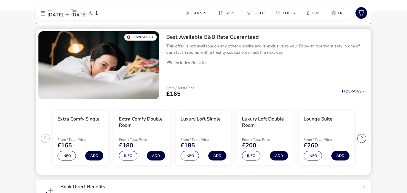
scroll to position [38, 0]
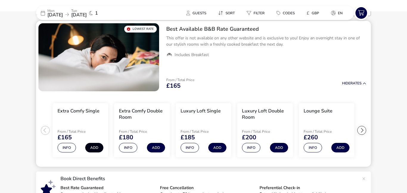
click at [94, 148] on button "Add" at bounding box center [94, 148] width 18 height 10
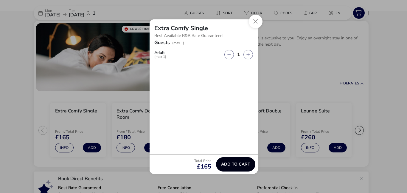
click at [236, 165] on span "Add to cart" at bounding box center [235, 164] width 29 height 4
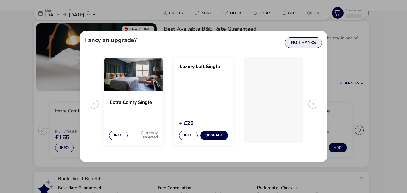
click at [300, 41] on button "No Thanks" at bounding box center [303, 42] width 37 height 11
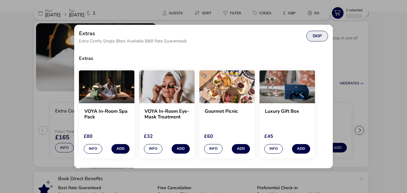
click at [326, 34] on button "Skip" at bounding box center [317, 36] width 22 height 11
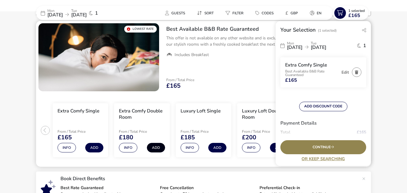
click at [157, 146] on button "Add" at bounding box center [156, 148] width 18 height 10
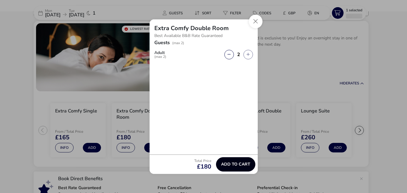
click at [241, 165] on span "Add to cart" at bounding box center [235, 164] width 29 height 4
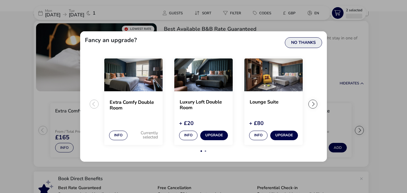
click at [308, 40] on button "No Thanks" at bounding box center [303, 42] width 37 height 11
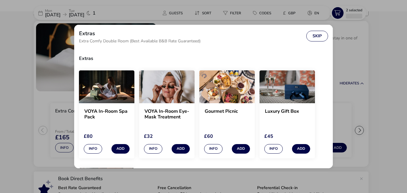
click at [283, 141] on naf-item-actions "Info Add" at bounding box center [287, 147] width 46 height 13
click at [319, 32] on button "Skip" at bounding box center [317, 36] width 22 height 11
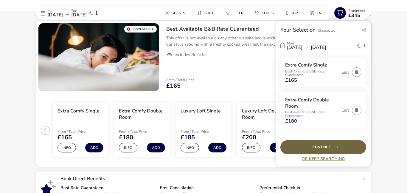
click at [332, 149] on div "Continue" at bounding box center [324, 147] width 86 height 14
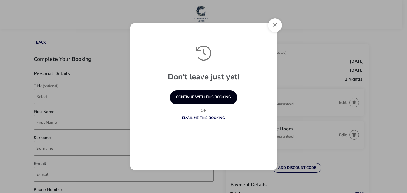
click at [195, 97] on button "continue with this booking" at bounding box center [203, 97] width 67 height 14
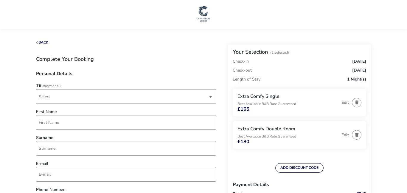
click at [195, 97] on span "Select" at bounding box center [123, 96] width 169 height 14
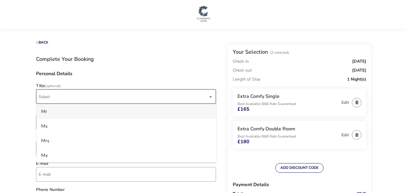
click at [51, 109] on li "Mr" at bounding box center [126, 111] width 180 height 15
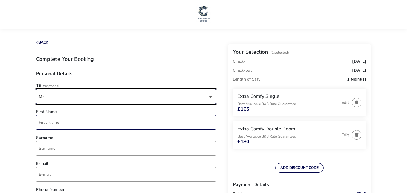
click at [63, 125] on input "First Name" at bounding box center [126, 122] width 180 height 15
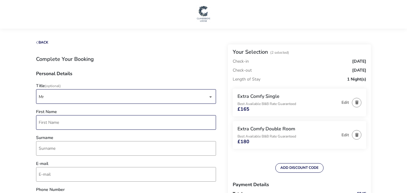
type input "[PERSON_NAME]"
type input "[EMAIL_ADDRESS][DOMAIN_NAME]"
type input "7784 951003"
type input "[STREET_ADDRESS]"
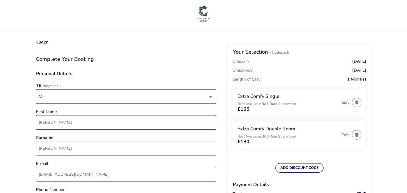
type input "LONDONDERRY"
type input "BT47 4AJ"
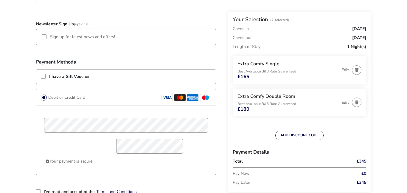
scroll to position [414, 0]
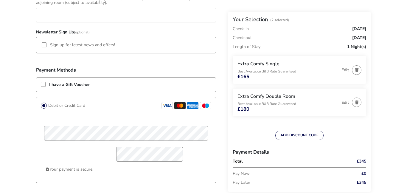
click at [169, 106] on icon at bounding box center [168, 105] width 8 height 3
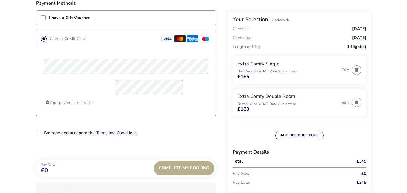
scroll to position [483, 0]
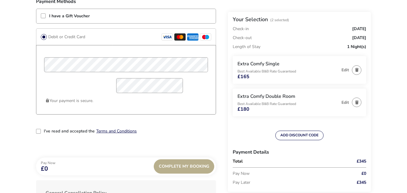
click at [38, 129] on div "2-term_condi" at bounding box center [38, 131] width 5 height 5
click at [115, 131] on button "Terms and Conditions" at bounding box center [116, 131] width 41 height 4
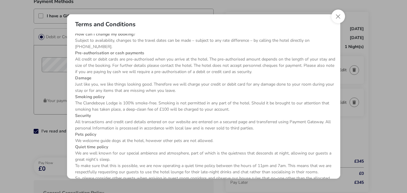
scroll to position [89, 0]
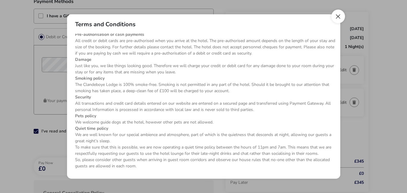
click at [342, 15] on button "Close" at bounding box center [338, 17] width 14 height 14
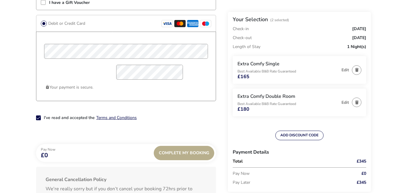
scroll to position [497, 0]
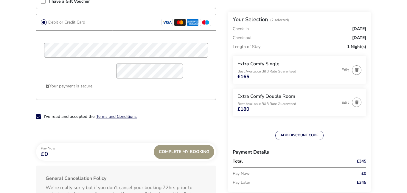
click at [187, 154] on div "Complete My Booking" at bounding box center [184, 152] width 61 height 14
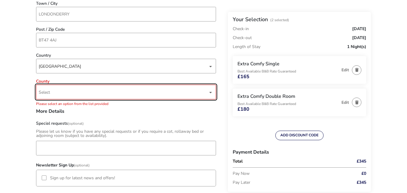
scroll to position [283, 0]
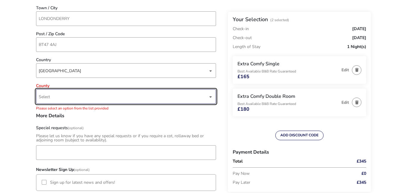
click at [115, 92] on span "Select" at bounding box center [123, 96] width 169 height 14
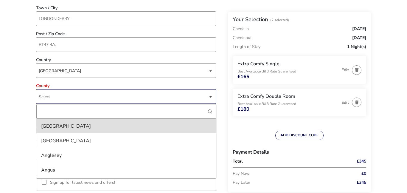
click at [208, 96] on div "Select [GEOGRAPHIC_DATA] [GEOGRAPHIC_DATA] [GEOGRAPHIC_DATA] [GEOGRAPHIC_DATA][…" at bounding box center [126, 96] width 180 height 15
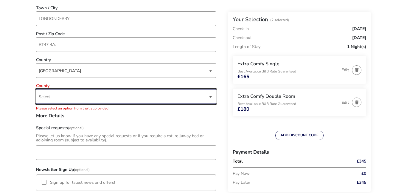
click at [212, 98] on div "dropdown trigger" at bounding box center [210, 97] width 3 height 12
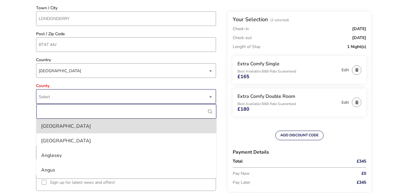
click at [48, 112] on input "County" at bounding box center [126, 111] width 180 height 15
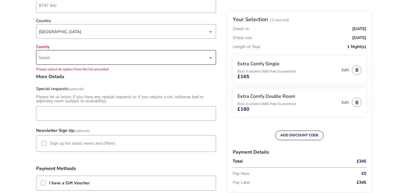
scroll to position [324, 0]
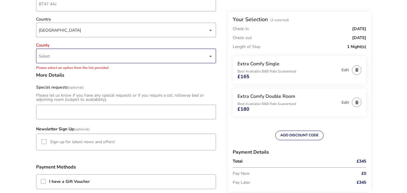
click at [66, 56] on span "Select" at bounding box center [123, 56] width 169 height 14
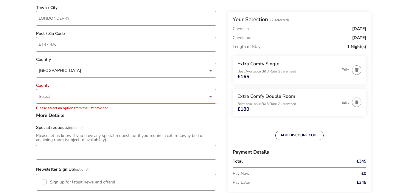
scroll to position [284, 0]
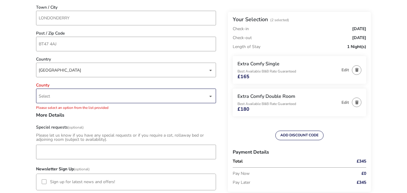
click at [45, 95] on span "Select" at bounding box center [44, 96] width 11 height 6
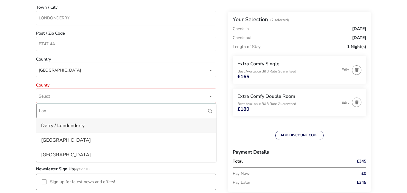
type input "Lon"
click at [72, 127] on li "Derry / Londonderry" at bounding box center [126, 125] width 180 height 15
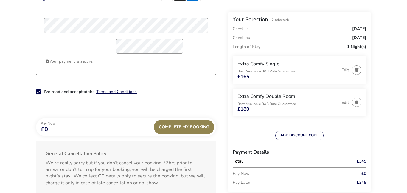
scroll to position [523, 0]
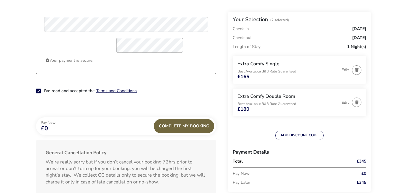
click at [185, 127] on div "Complete My Booking" at bounding box center [184, 126] width 61 height 14
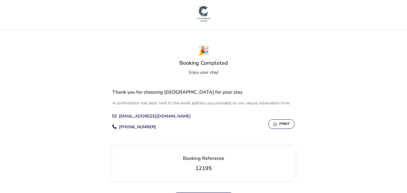
click at [285, 126] on button "Print" at bounding box center [281, 124] width 27 height 10
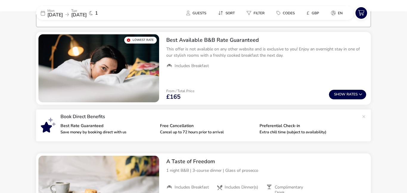
scroll to position [59, 0]
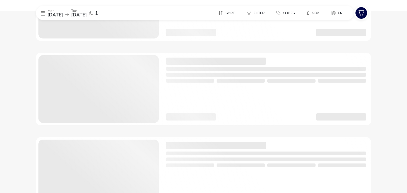
scroll to position [41, 0]
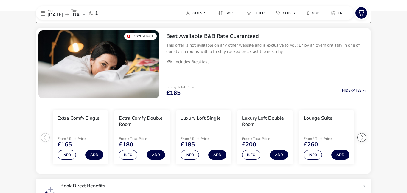
scroll to position [30, 0]
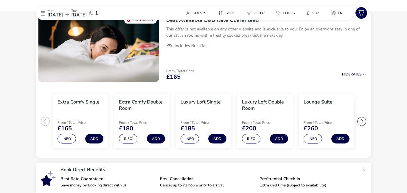
scroll to position [48, 0]
